Goal: Task Accomplishment & Management: Complete application form

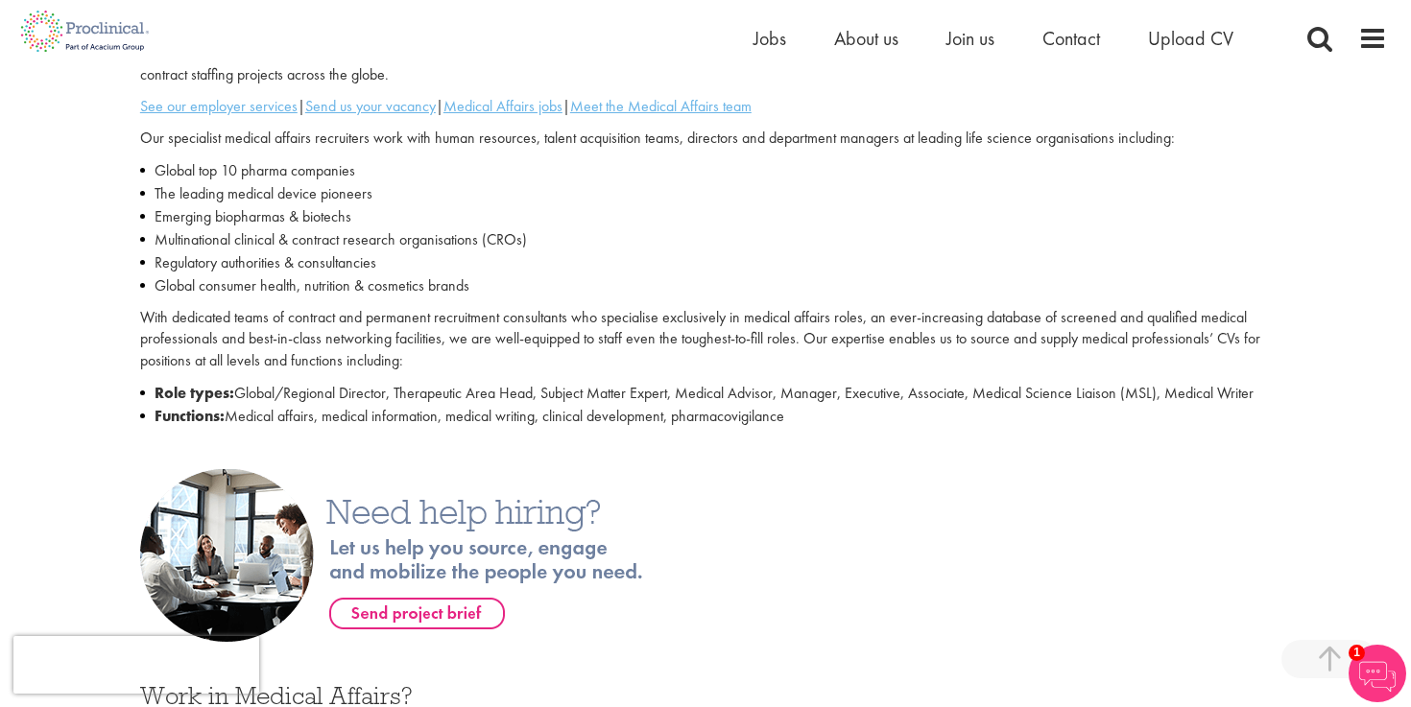
scroll to position [580, 0]
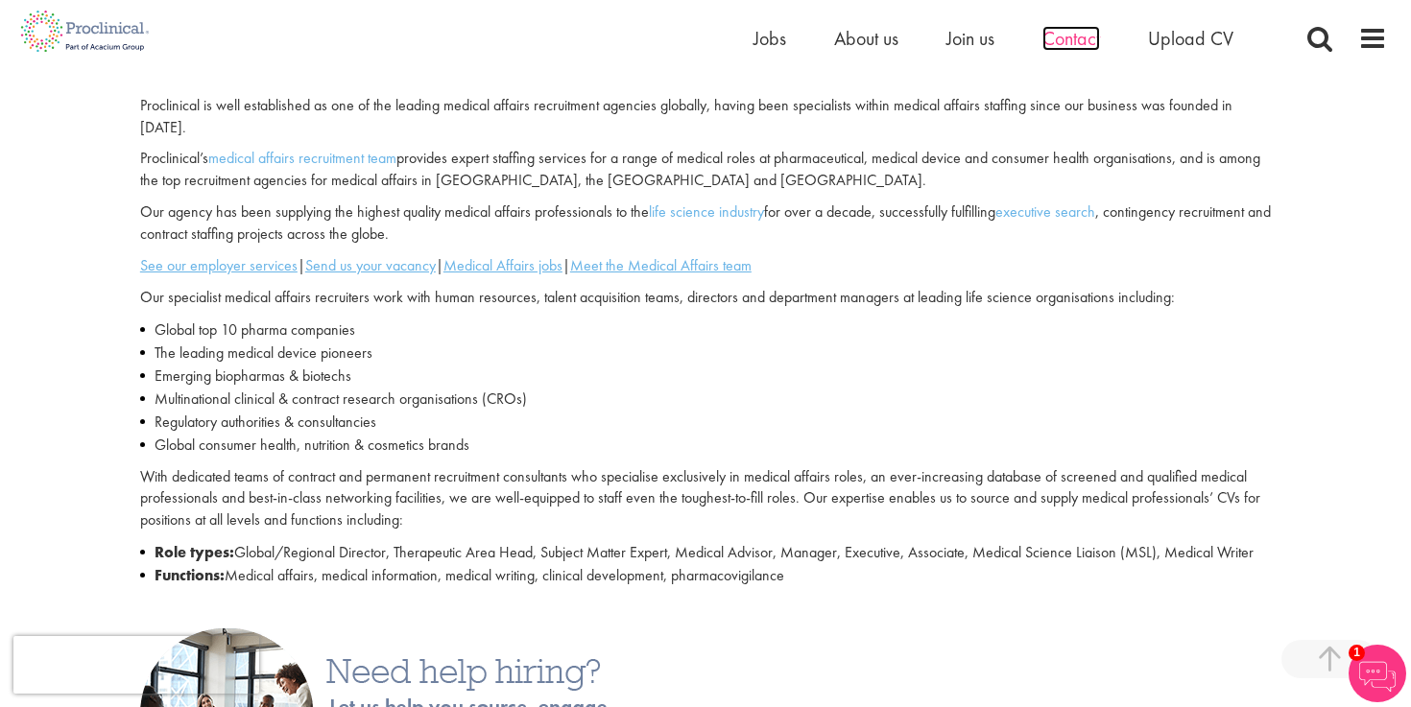
click at [1081, 36] on span "Contact" at bounding box center [1071, 38] width 58 height 25
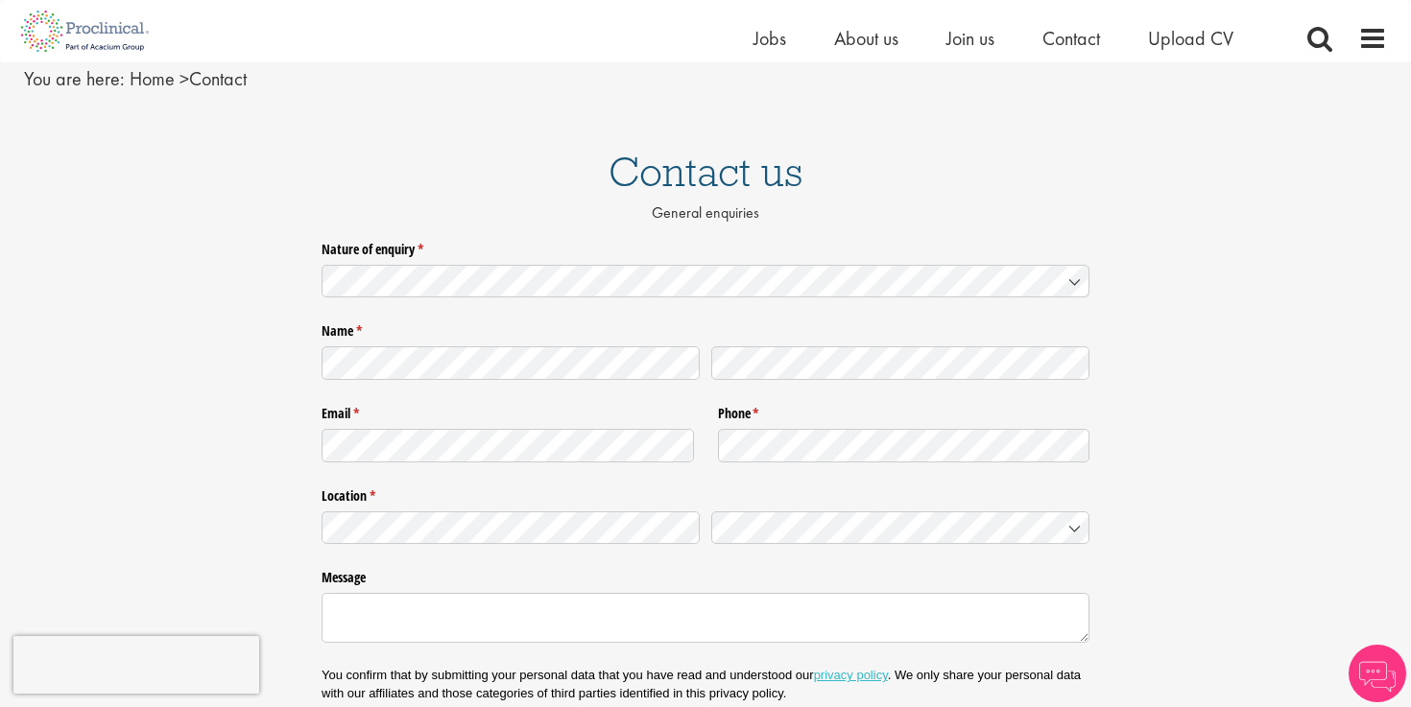
scroll to position [97, 0]
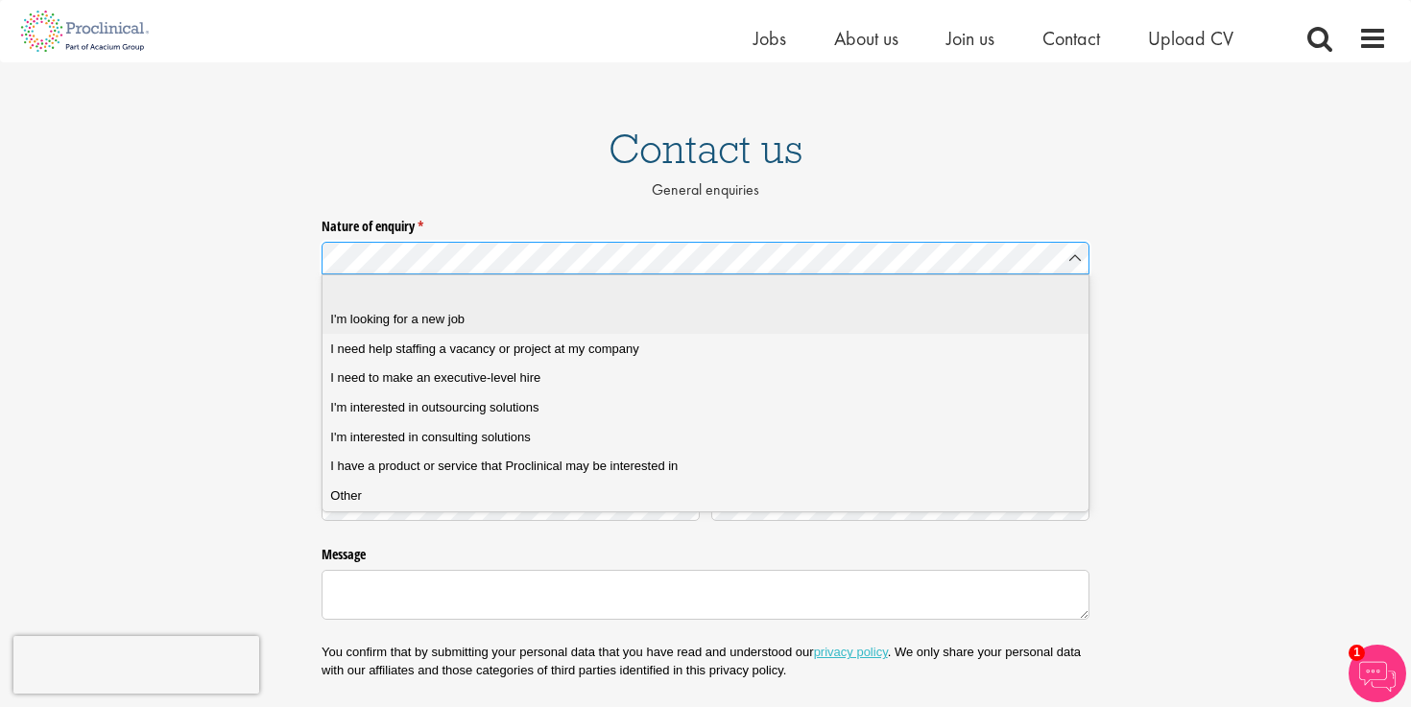
click at [764, 311] on div "I'm looking for a new job" at bounding box center [705, 319] width 750 height 17
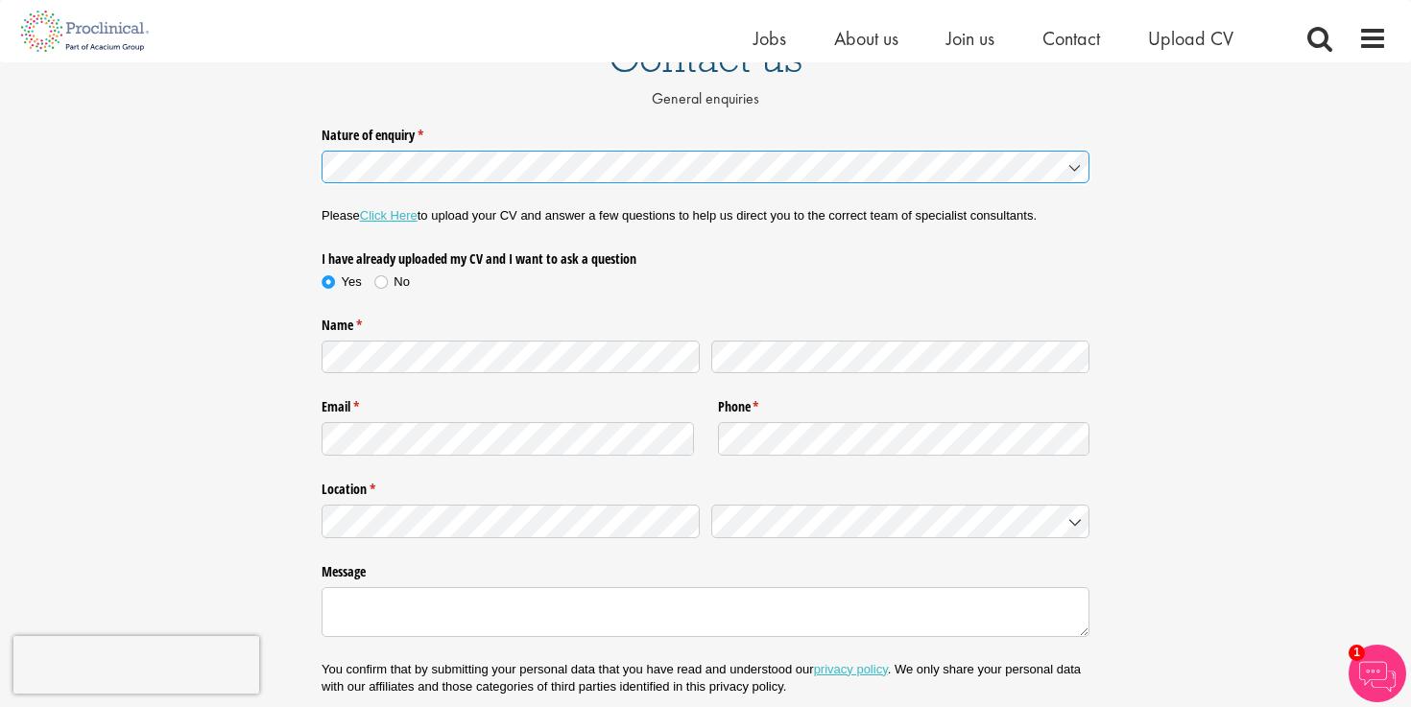
scroll to position [189, 0]
click at [379, 277] on span at bounding box center [380, 281] width 19 height 19
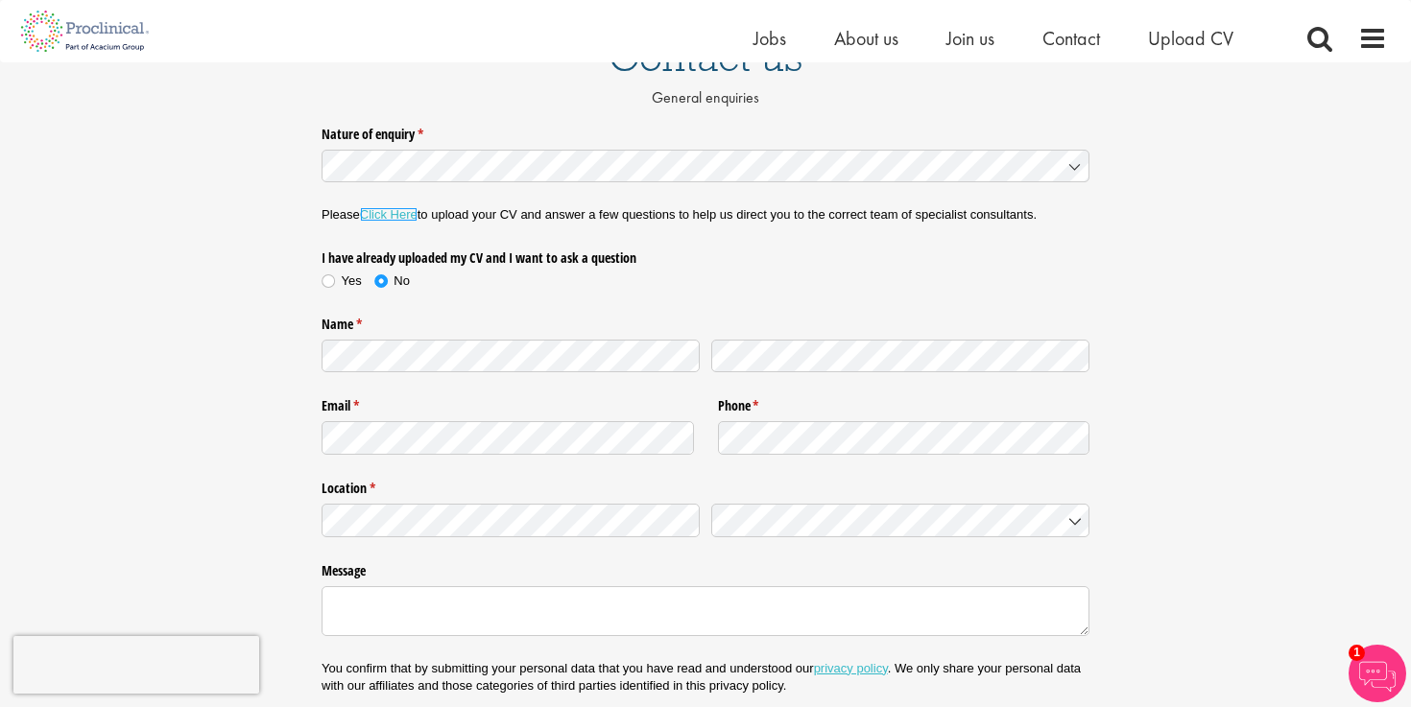
click at [394, 217] on link "Click Here" at bounding box center [389, 214] width 58 height 14
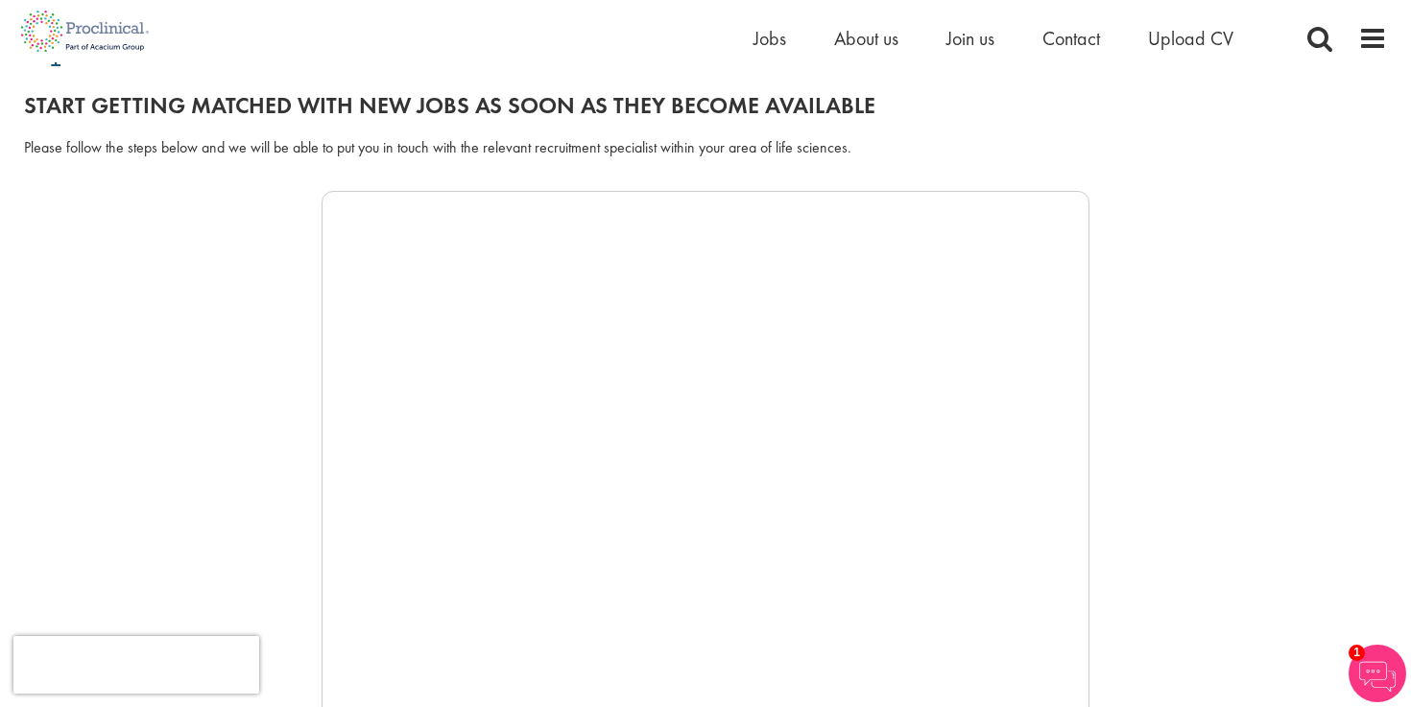
scroll to position [11, 0]
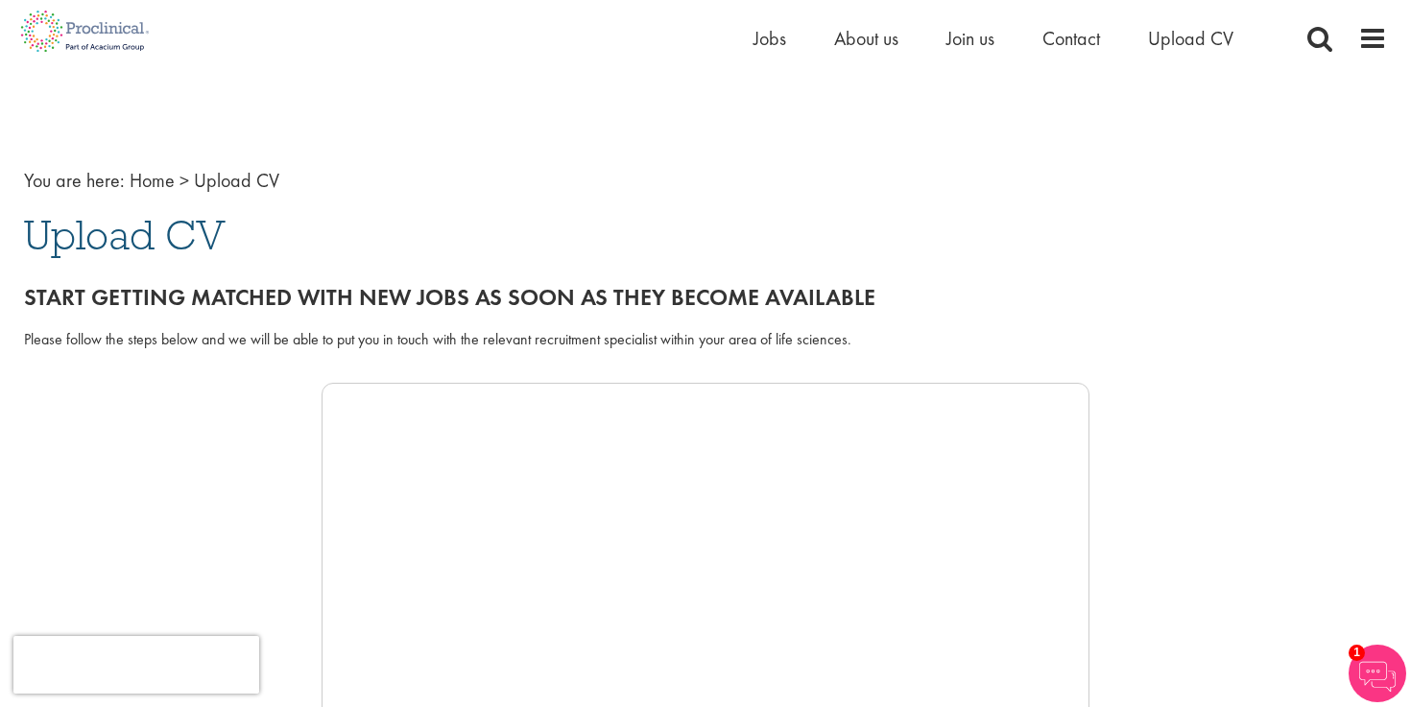
click at [183, 234] on span "Upload CV" at bounding box center [125, 235] width 202 height 52
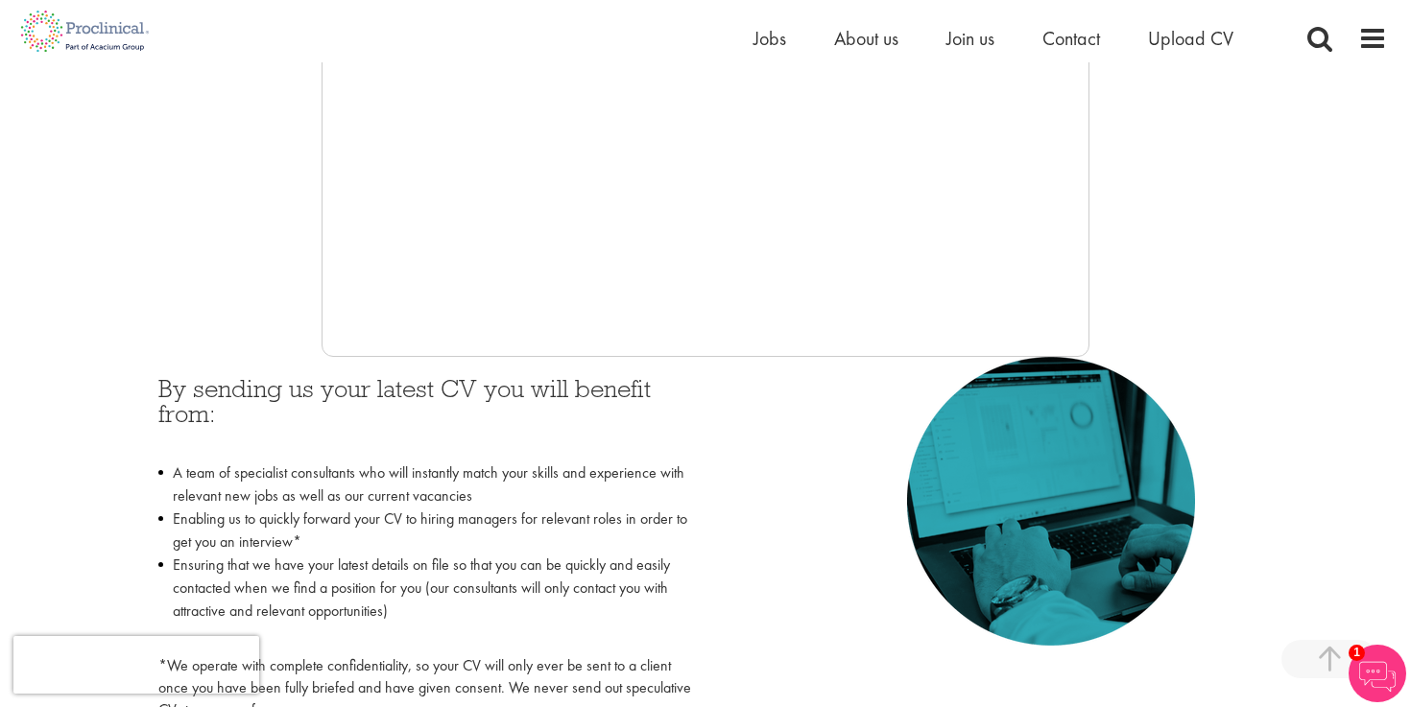
scroll to position [613, 0]
